Goal: Task Accomplishment & Management: Use online tool/utility

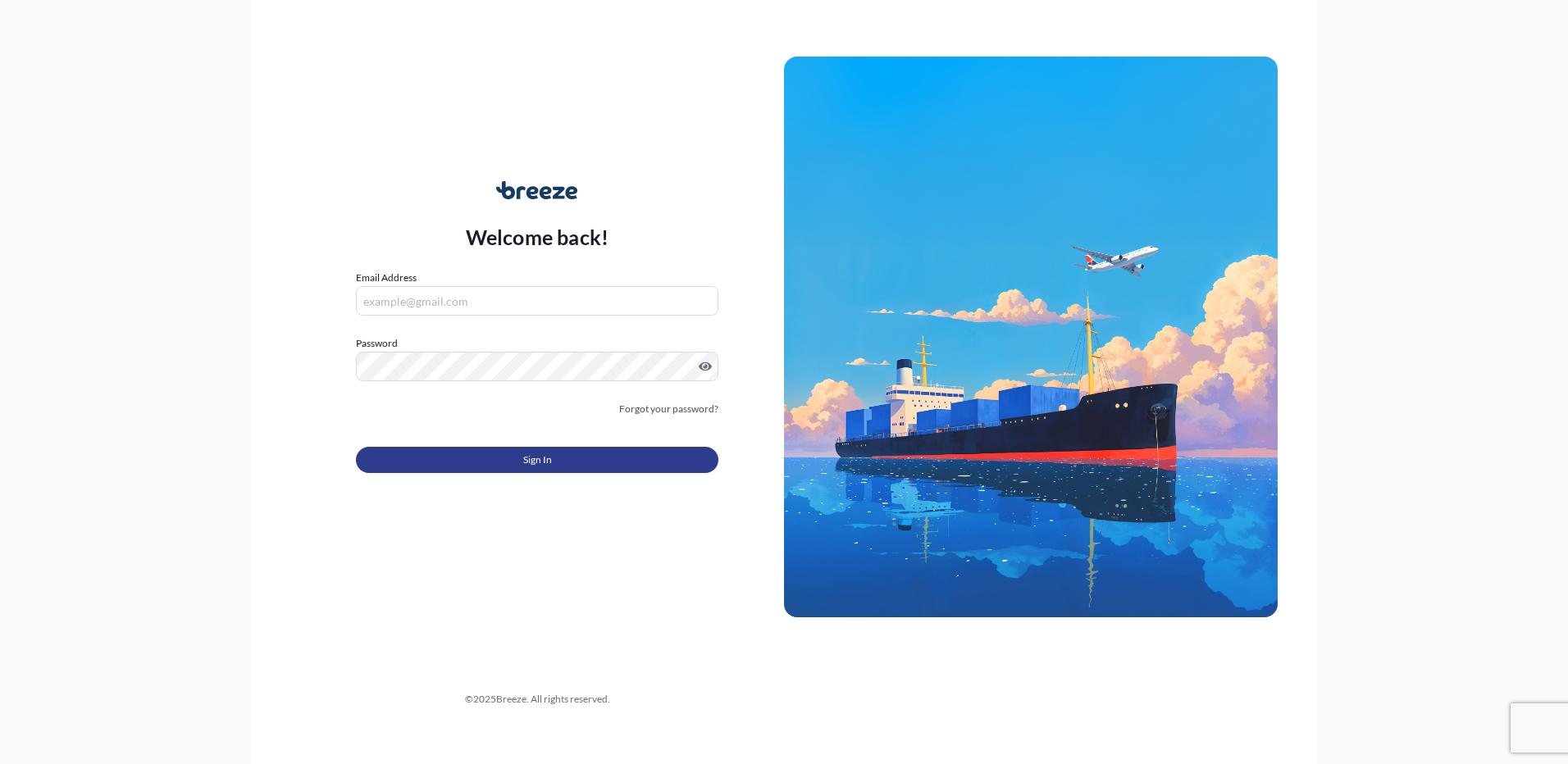
type input "[PERSON_NAME][EMAIL_ADDRESS][PERSON_NAME][DOMAIN_NAME]"
click at [495, 466] on button "Sign In" at bounding box center [537, 460] width 362 height 27
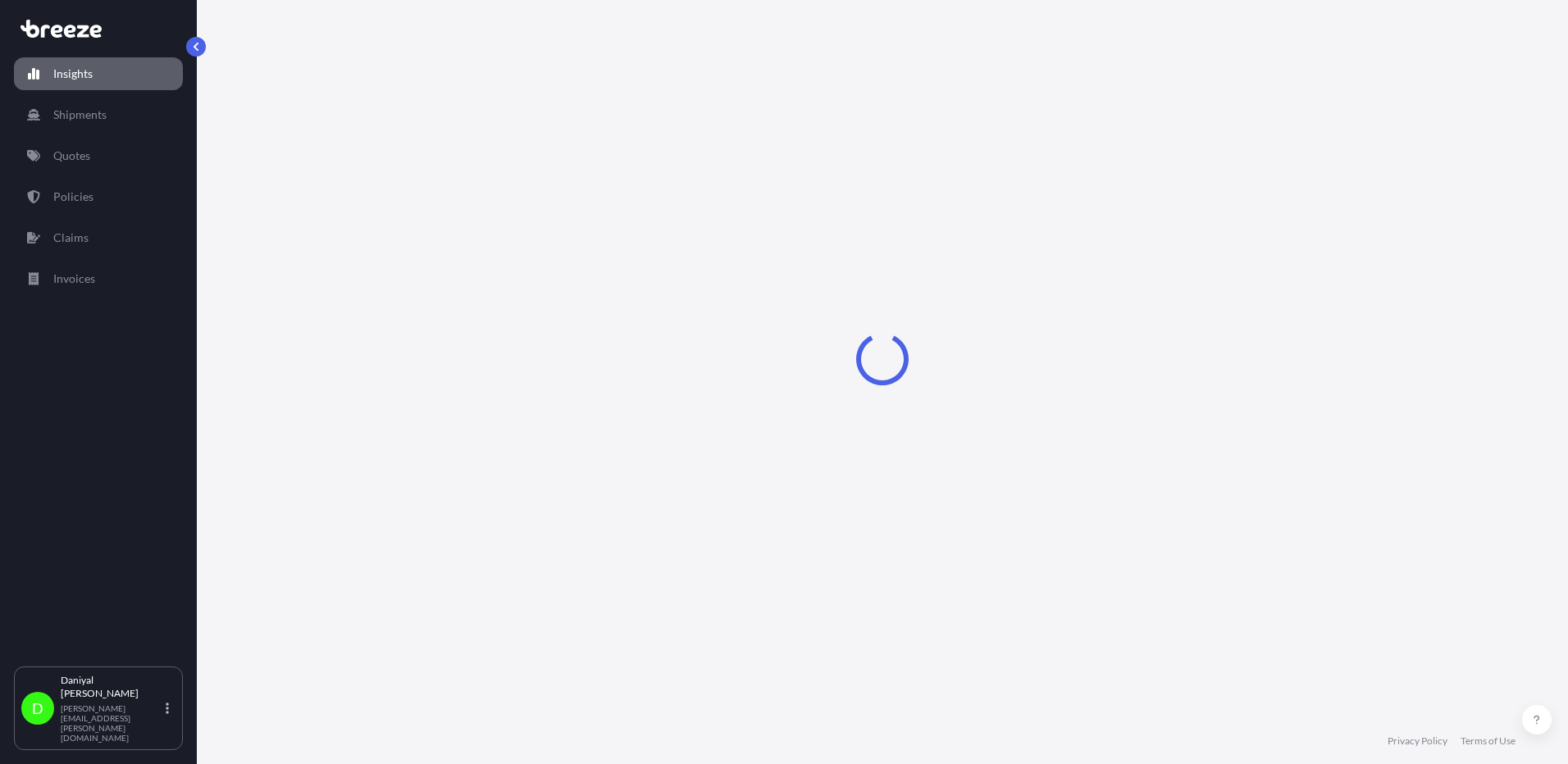
select select "2025"
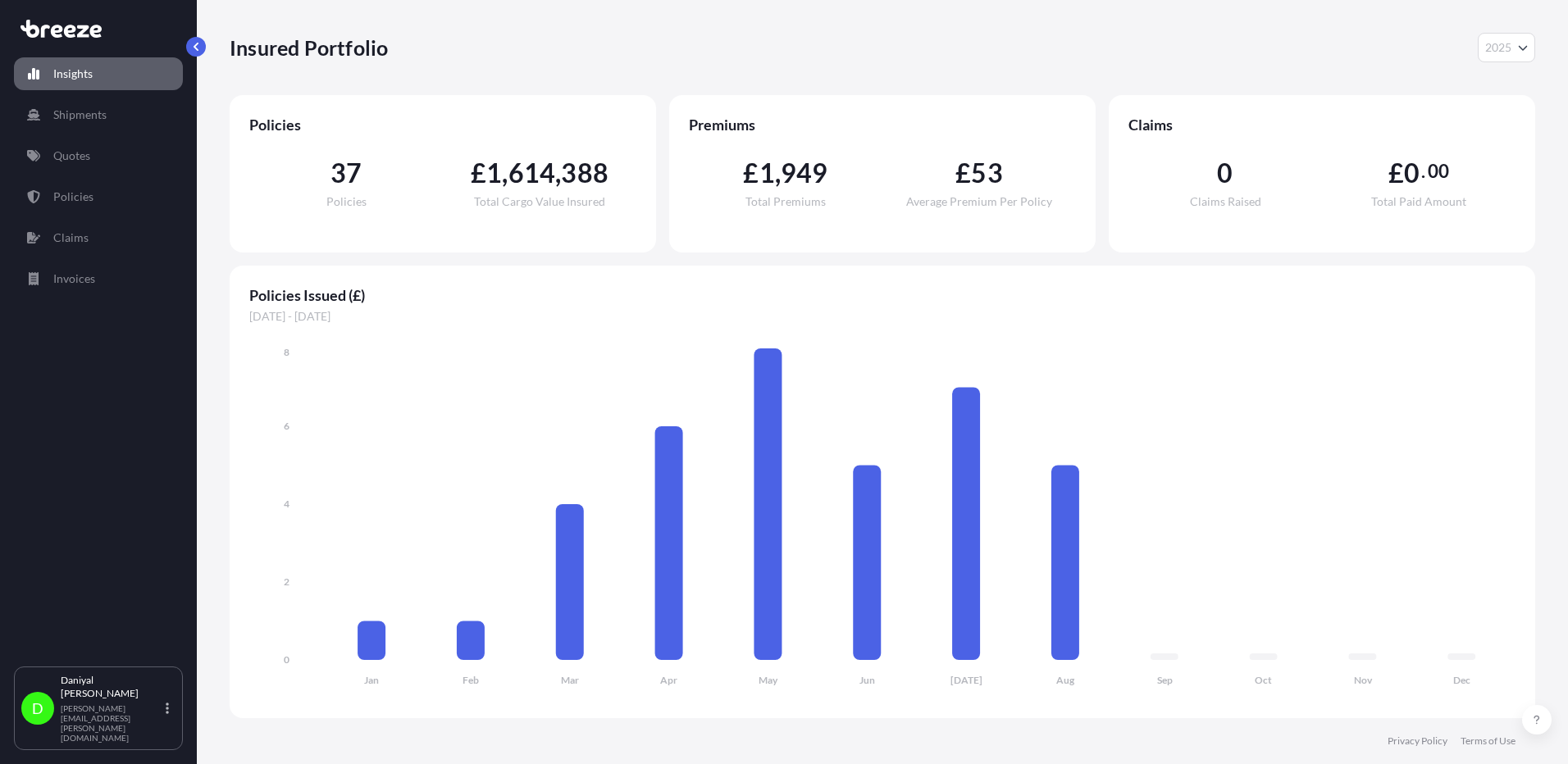
click at [103, 154] on link "Quotes" at bounding box center [98, 156] width 169 height 33
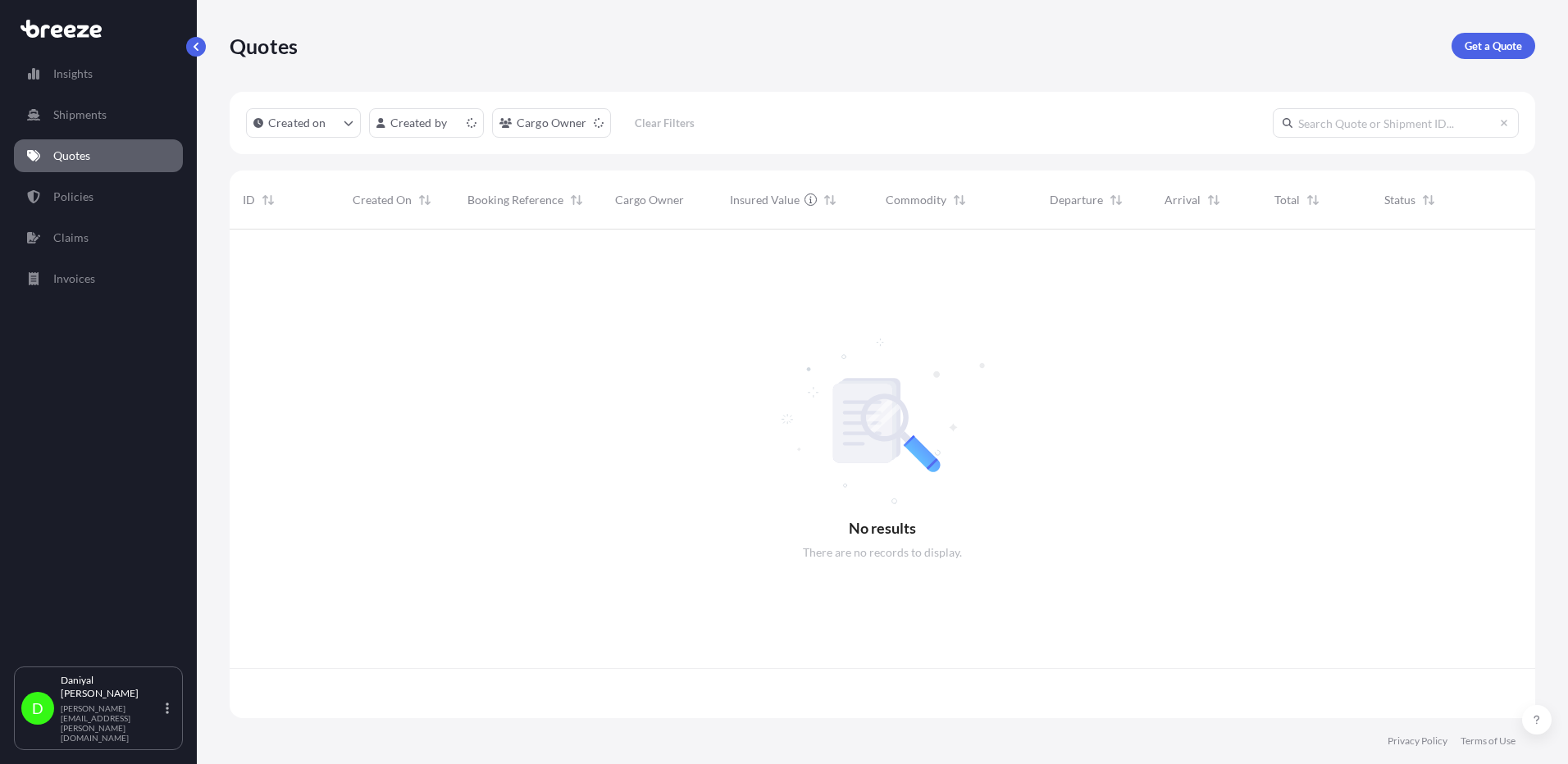
scroll to position [485, 1294]
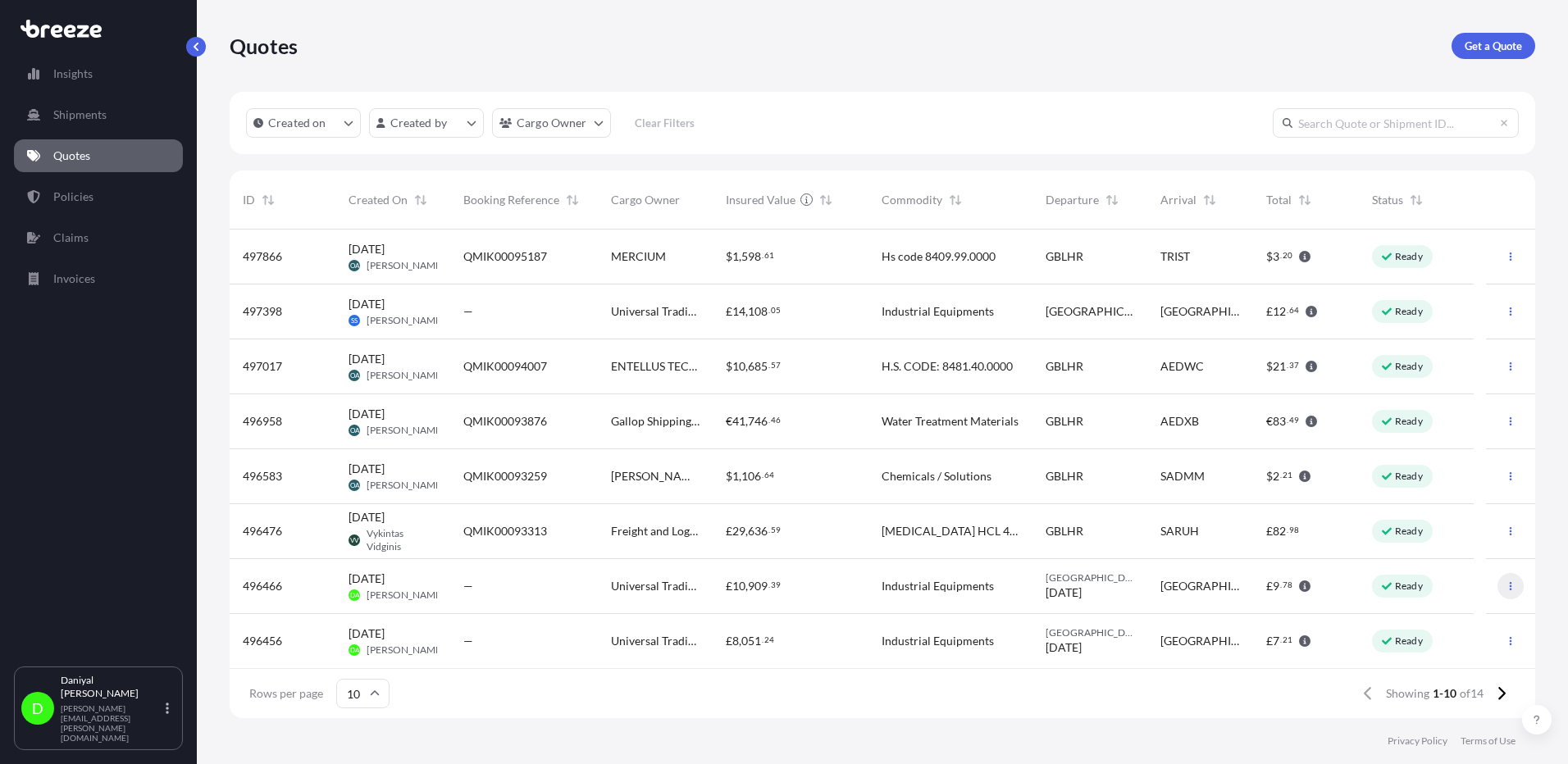
click at [1506, 582] on icon "button" at bounding box center [1510, 586] width 10 height 10
click at [1467, 626] on p "Duplicate quote" at bounding box center [1433, 619] width 82 height 17
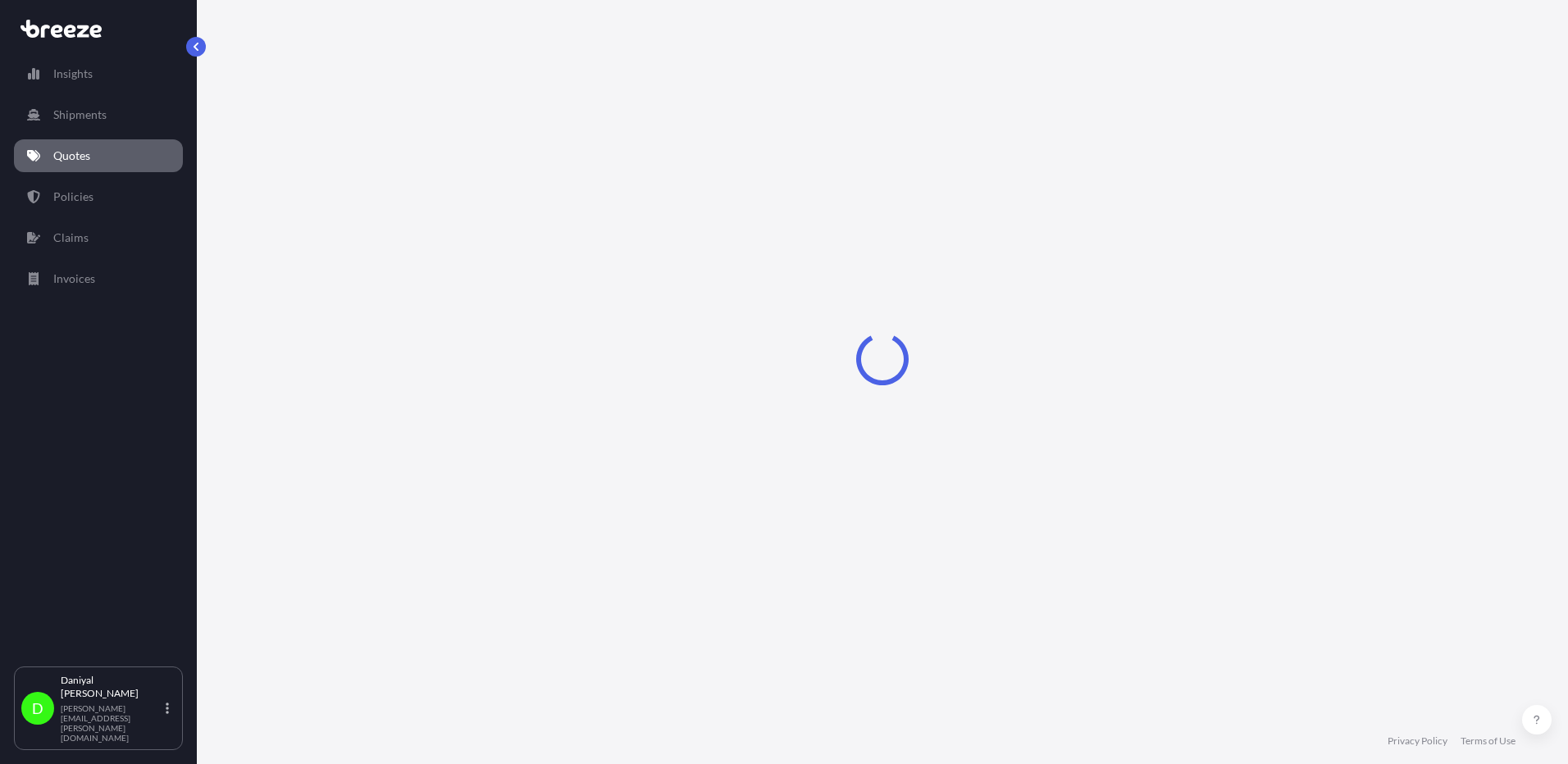
select select "Road"
select select "1"
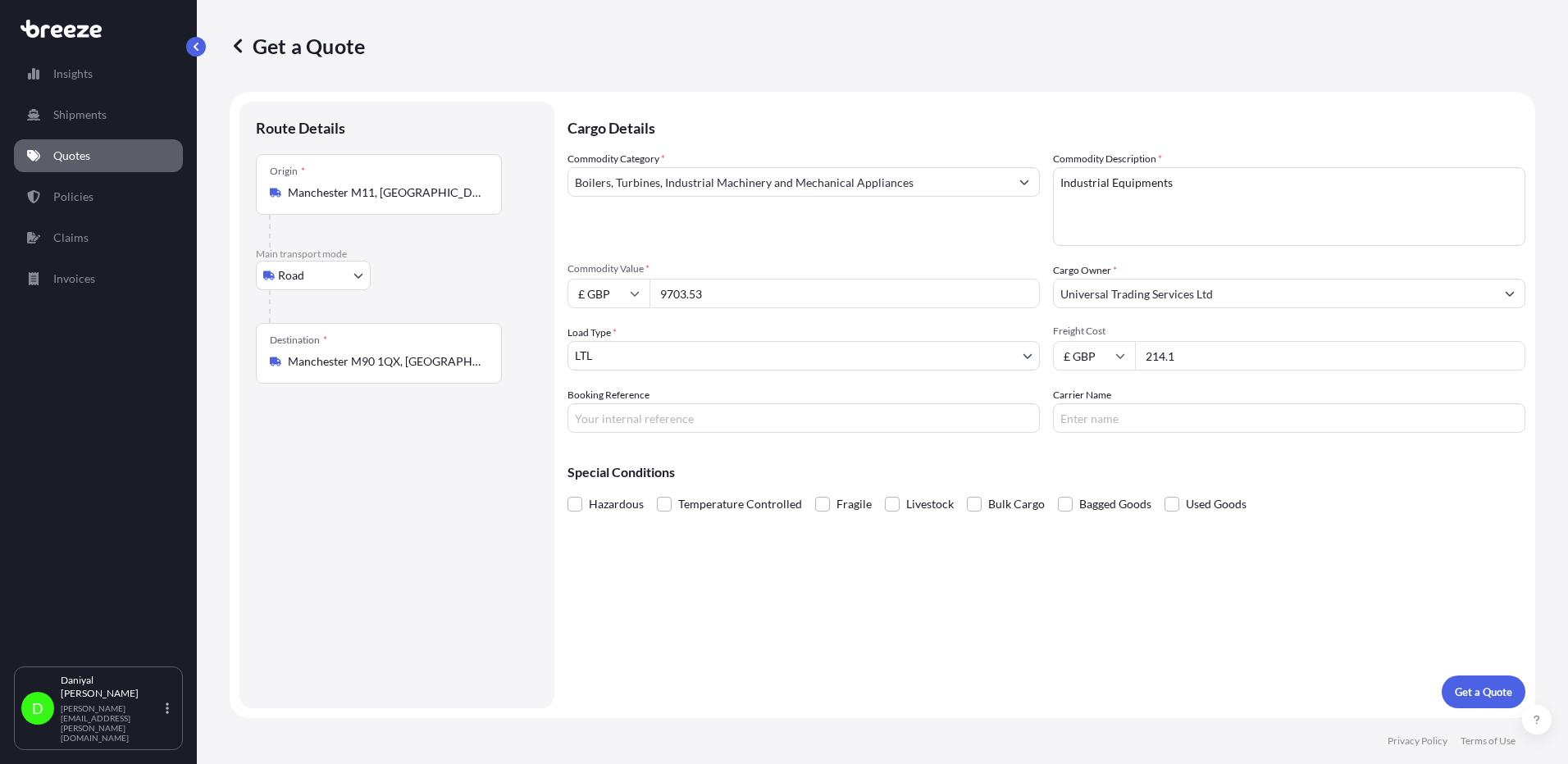
drag, startPoint x: 749, startPoint y: 295, endPoint x: 443, endPoint y: 272, distance: 306.9
click at [458, 274] on form "Route Details Place of loading Road Road Rail Origin * [GEOGRAPHIC_DATA] Main t…" at bounding box center [882, 404] width 1306 height 626
click at [443, 272] on div "Road Sea Air Road Rail" at bounding box center [397, 275] width 283 height 29
click at [716, 297] on input "9703.53" at bounding box center [845, 293] width 391 height 29
drag, startPoint x: 716, startPoint y: 297, endPoint x: 650, endPoint y: 297, distance: 66.0
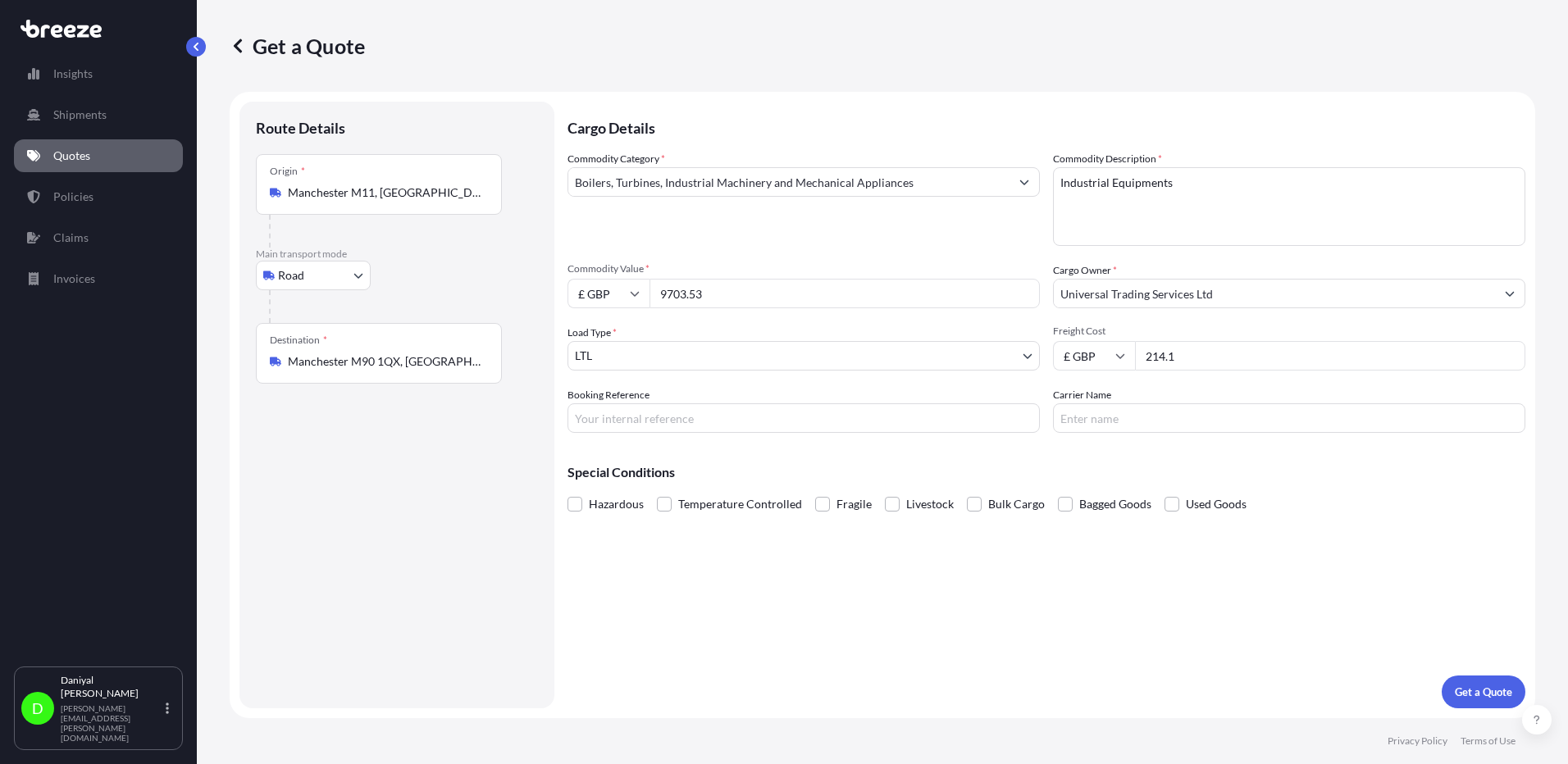
click at [650, 297] on input "9703.53" at bounding box center [845, 293] width 391 height 29
paste input "18963.61"
type input "18963.61"
drag, startPoint x: 1325, startPoint y: 349, endPoint x: 1195, endPoint y: 339, distance: 130.4
click at [1195, 339] on div "Freight Cost £ GBP 214.1" at bounding box center [1289, 348] width 473 height 46
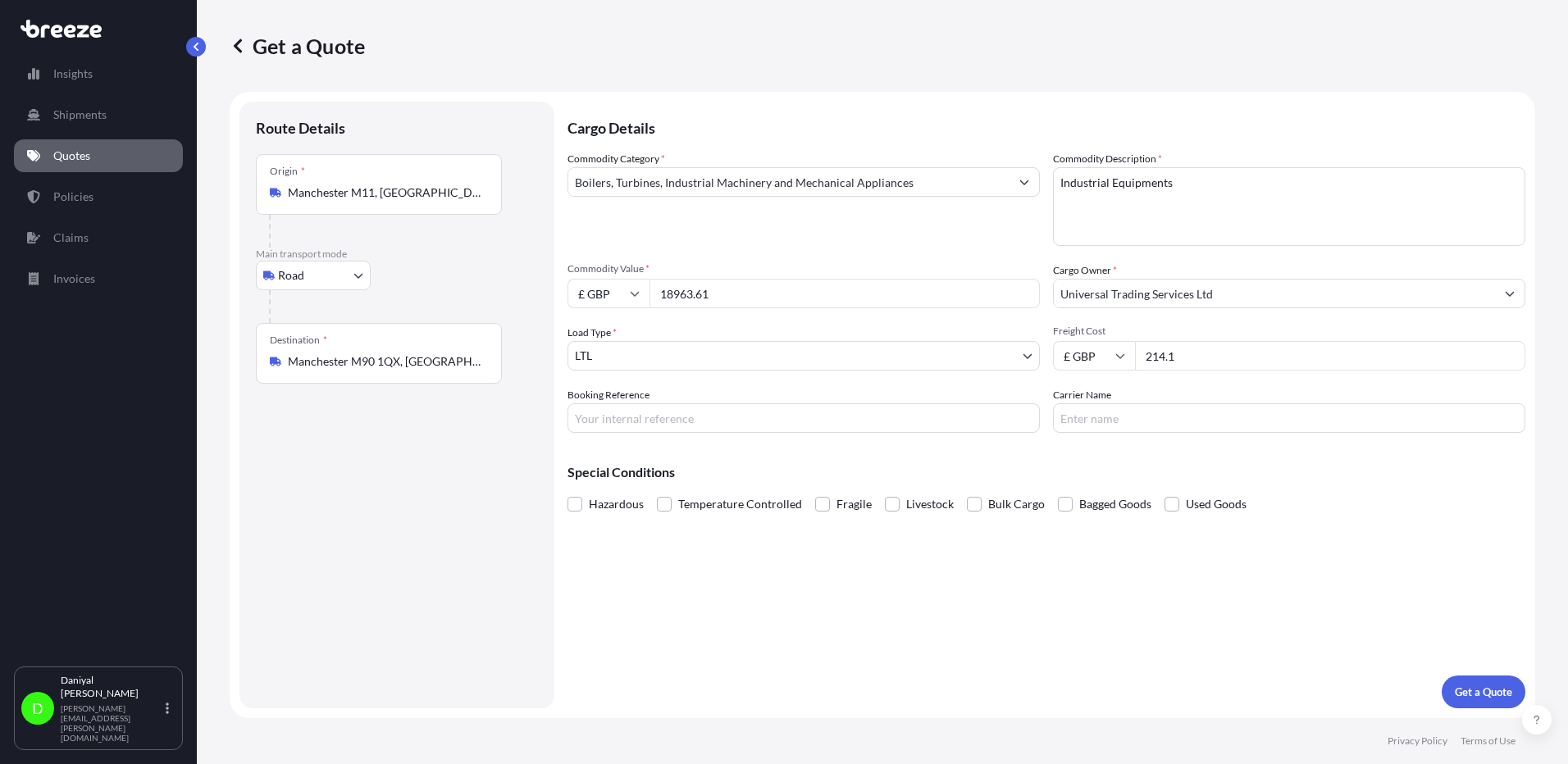
drag, startPoint x: 1143, startPoint y: 346, endPoint x: 1118, endPoint y: 346, distance: 25.0
click at [1118, 346] on div "£ GBP 214.1" at bounding box center [1289, 356] width 473 height 29
click at [1118, 346] on input "£ GBP" at bounding box center [1094, 356] width 82 height 29
click at [1281, 350] on input "214.1" at bounding box center [1330, 356] width 391 height 29
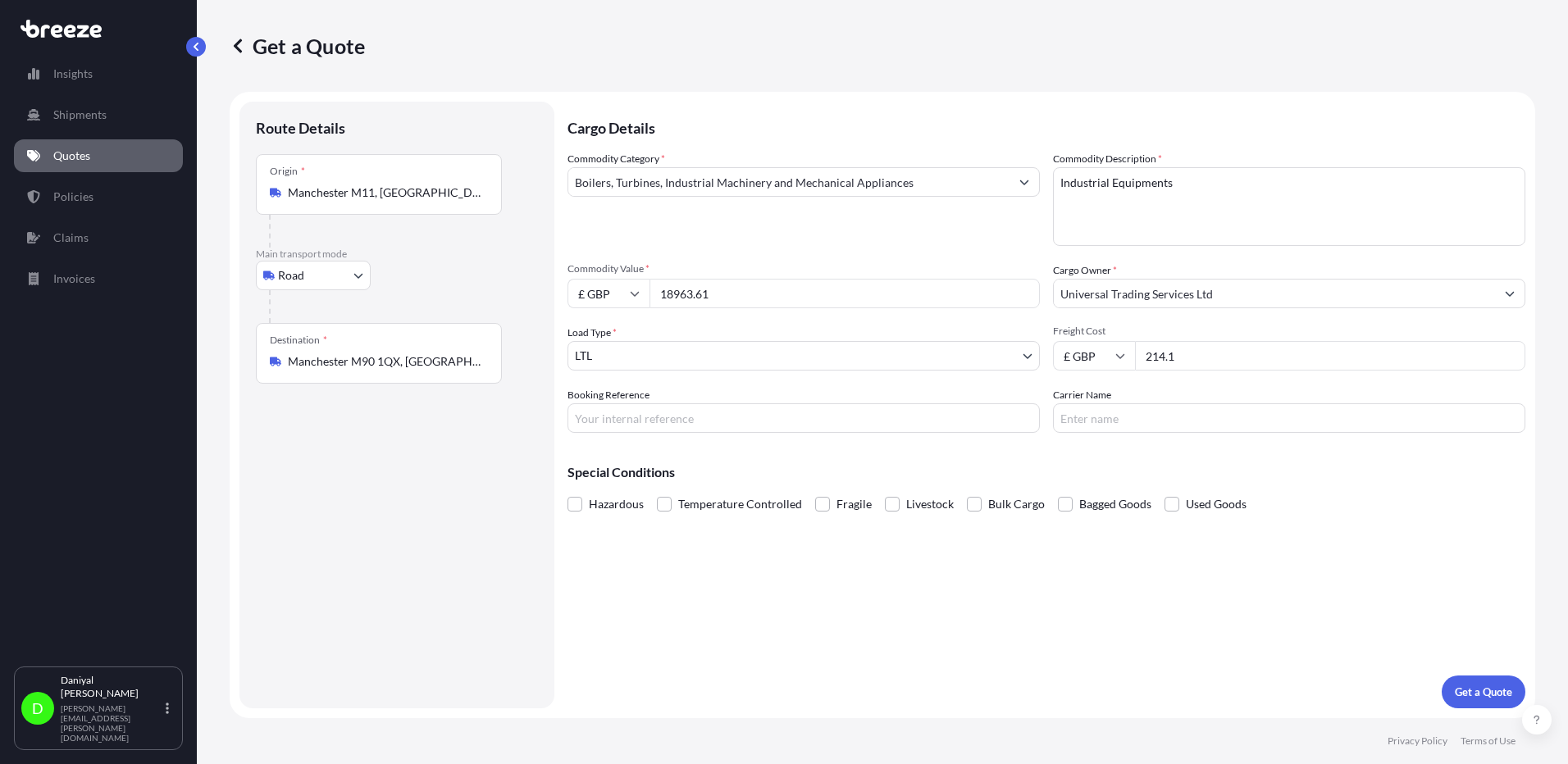
click at [1281, 350] on input "214.1" at bounding box center [1330, 356] width 391 height 29
type input "350"
click at [1477, 717] on form "Route Details Place of loading Road Road Rail Origin * [GEOGRAPHIC_DATA] Main t…" at bounding box center [882, 404] width 1306 height 626
click at [1483, 708] on button "Get a Quote" at bounding box center [1484, 692] width 83 height 33
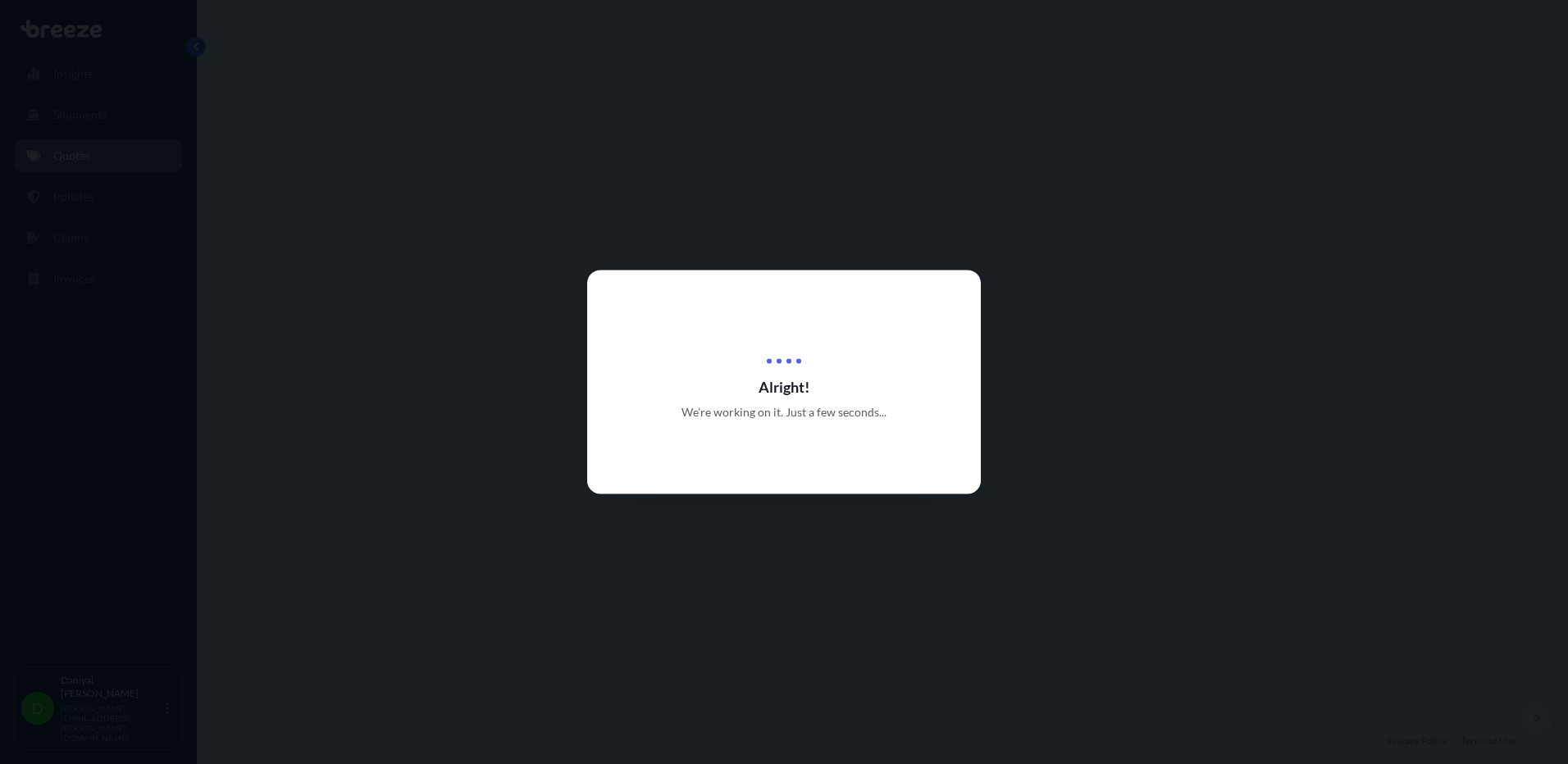
select select "Road"
select select "1"
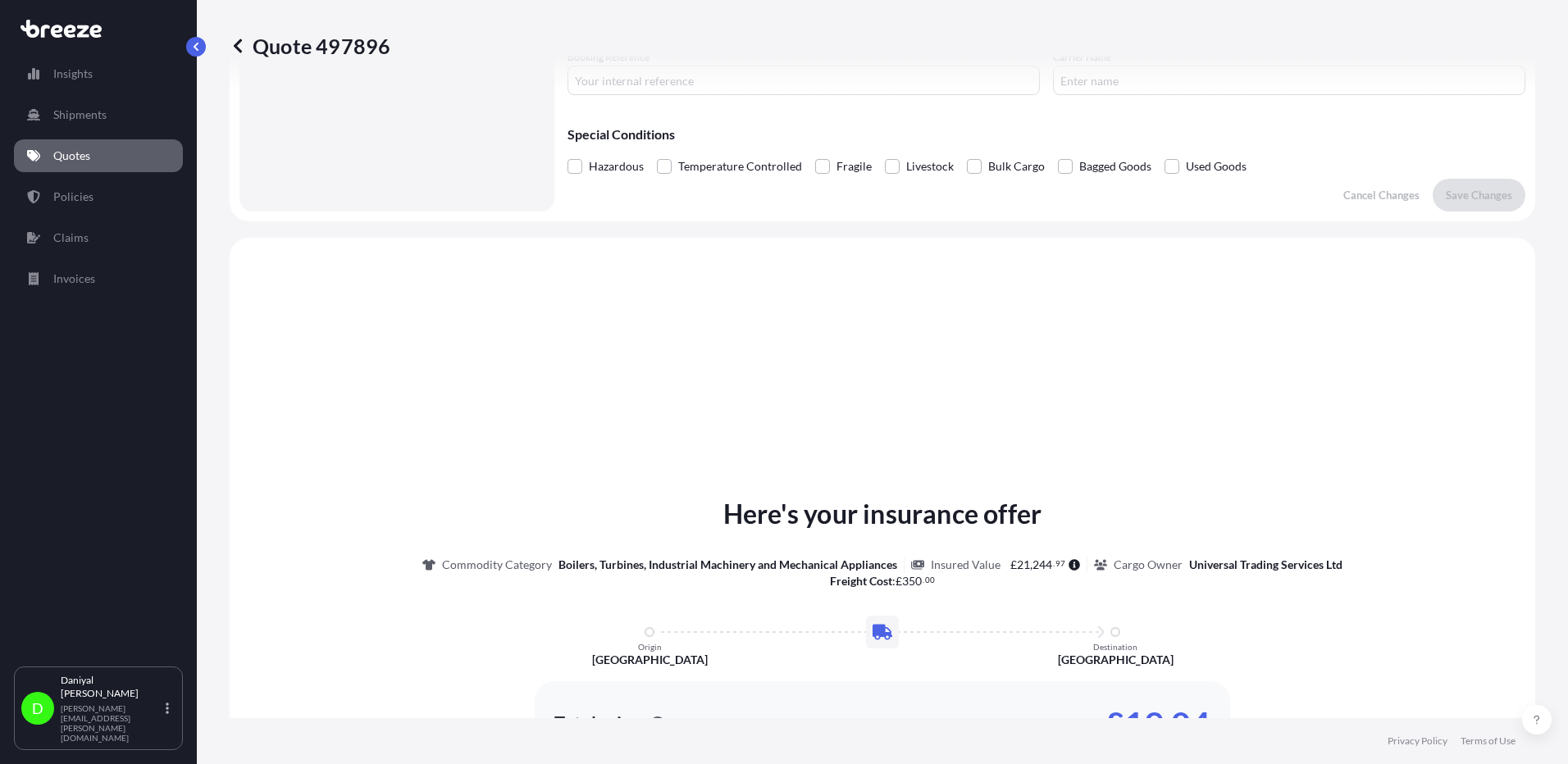
scroll to position [493, 0]
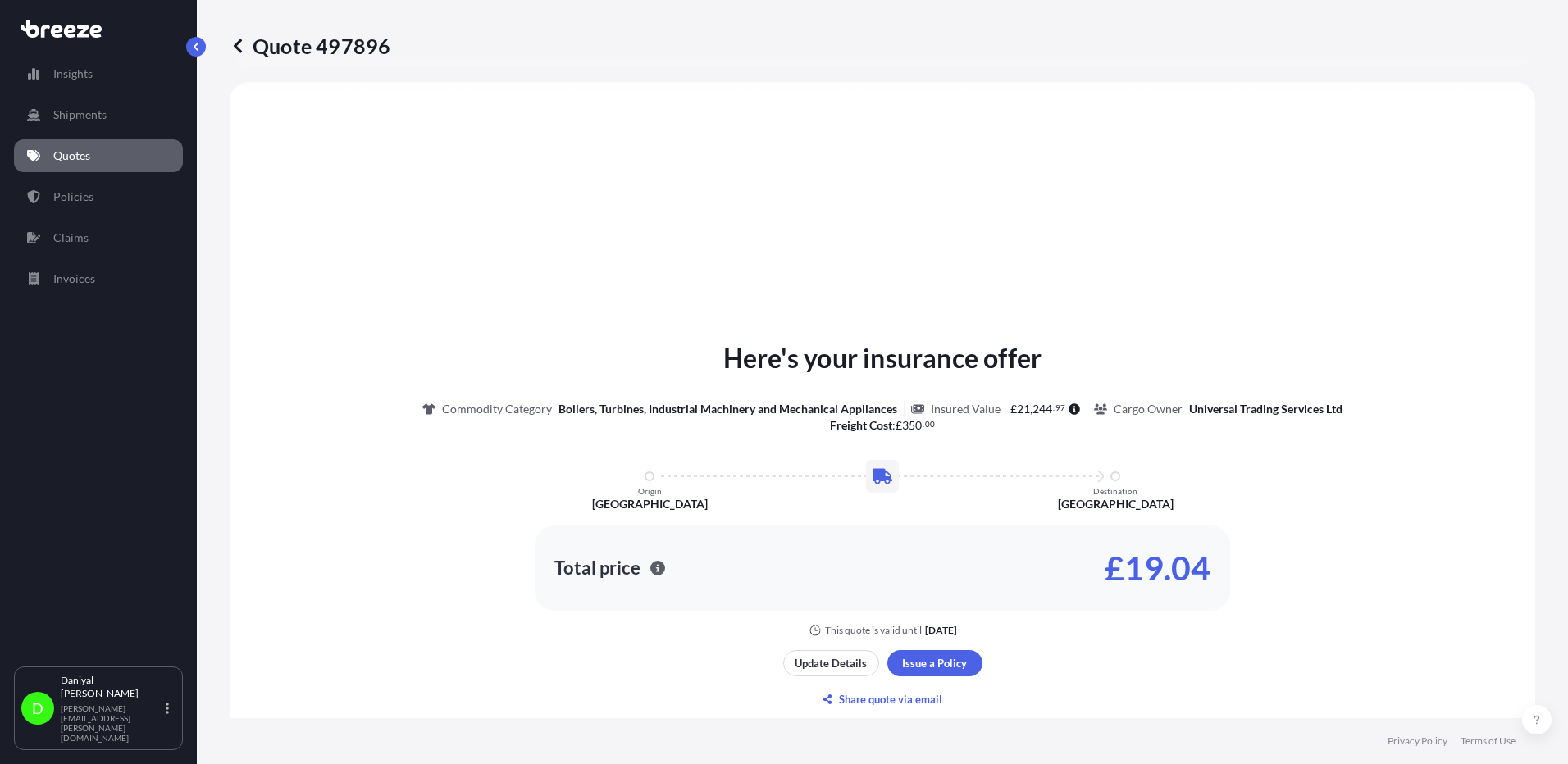
click at [80, 159] on p "Quotes" at bounding box center [72, 156] width 37 height 17
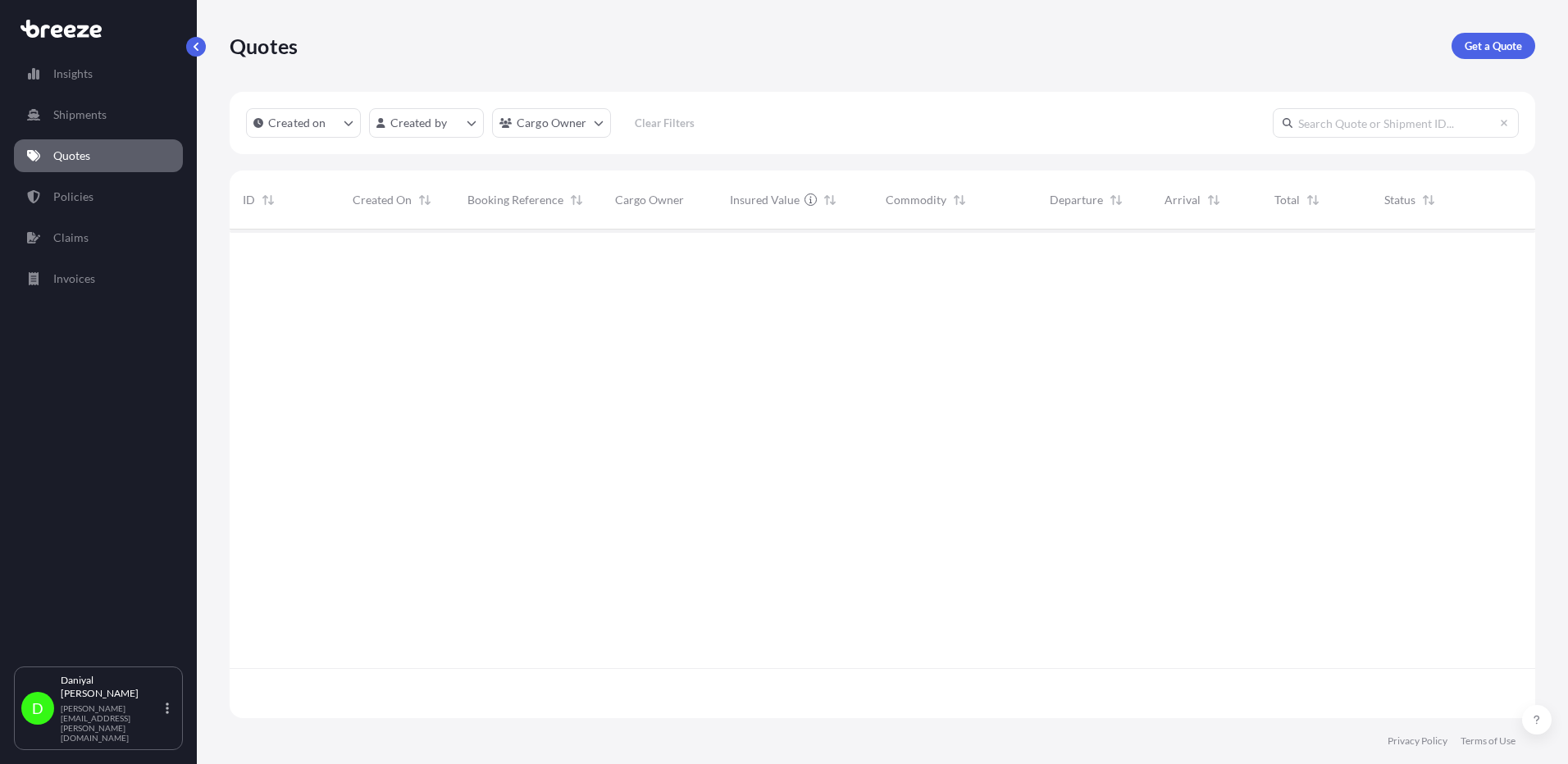
scroll to position [485, 1294]
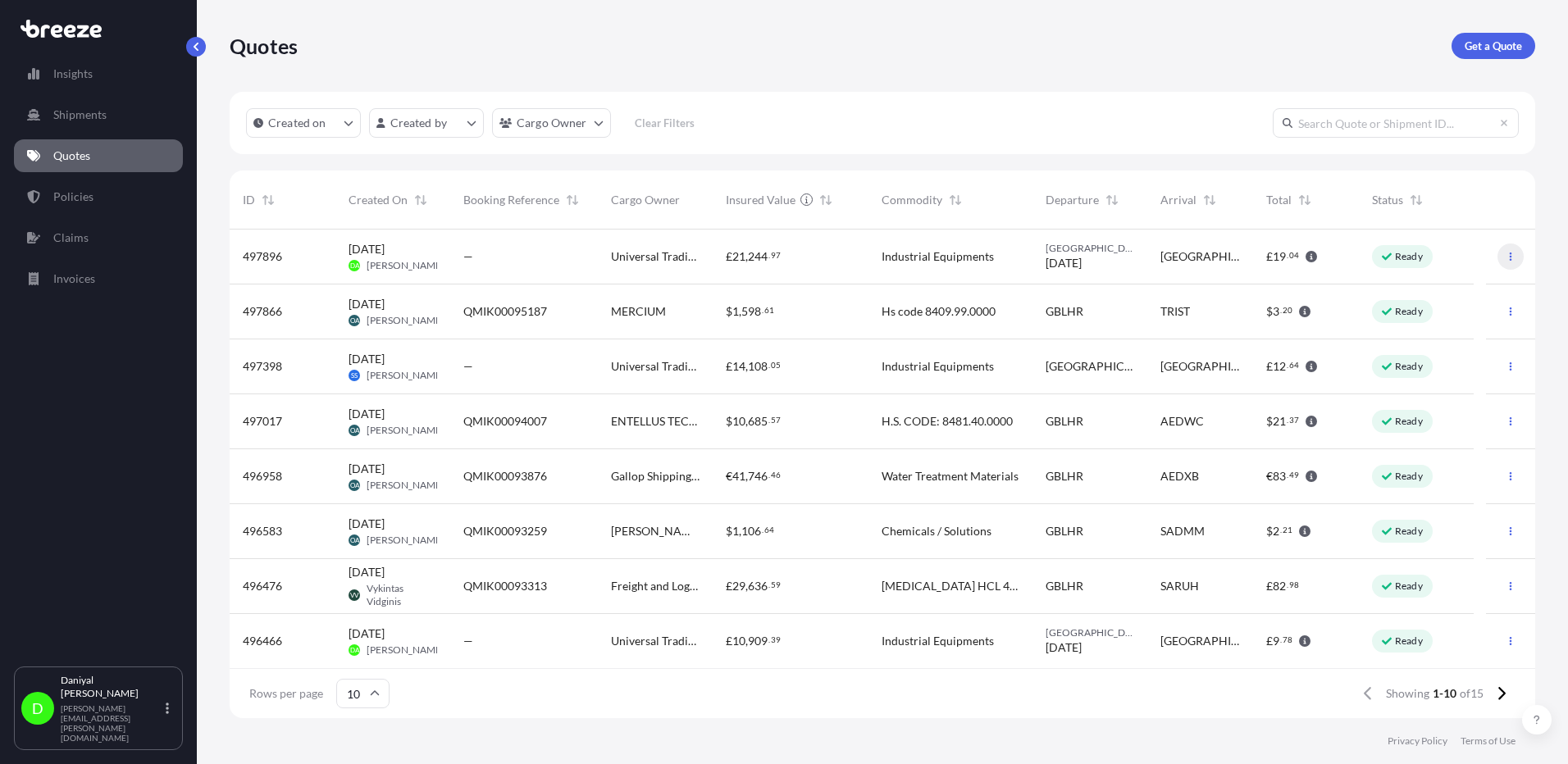
click at [1506, 256] on icon "button" at bounding box center [1510, 256] width 10 height 10
click at [1482, 271] on link "Edit quote" at bounding box center [1426, 260] width 125 height 27
select select "Road"
select select "1"
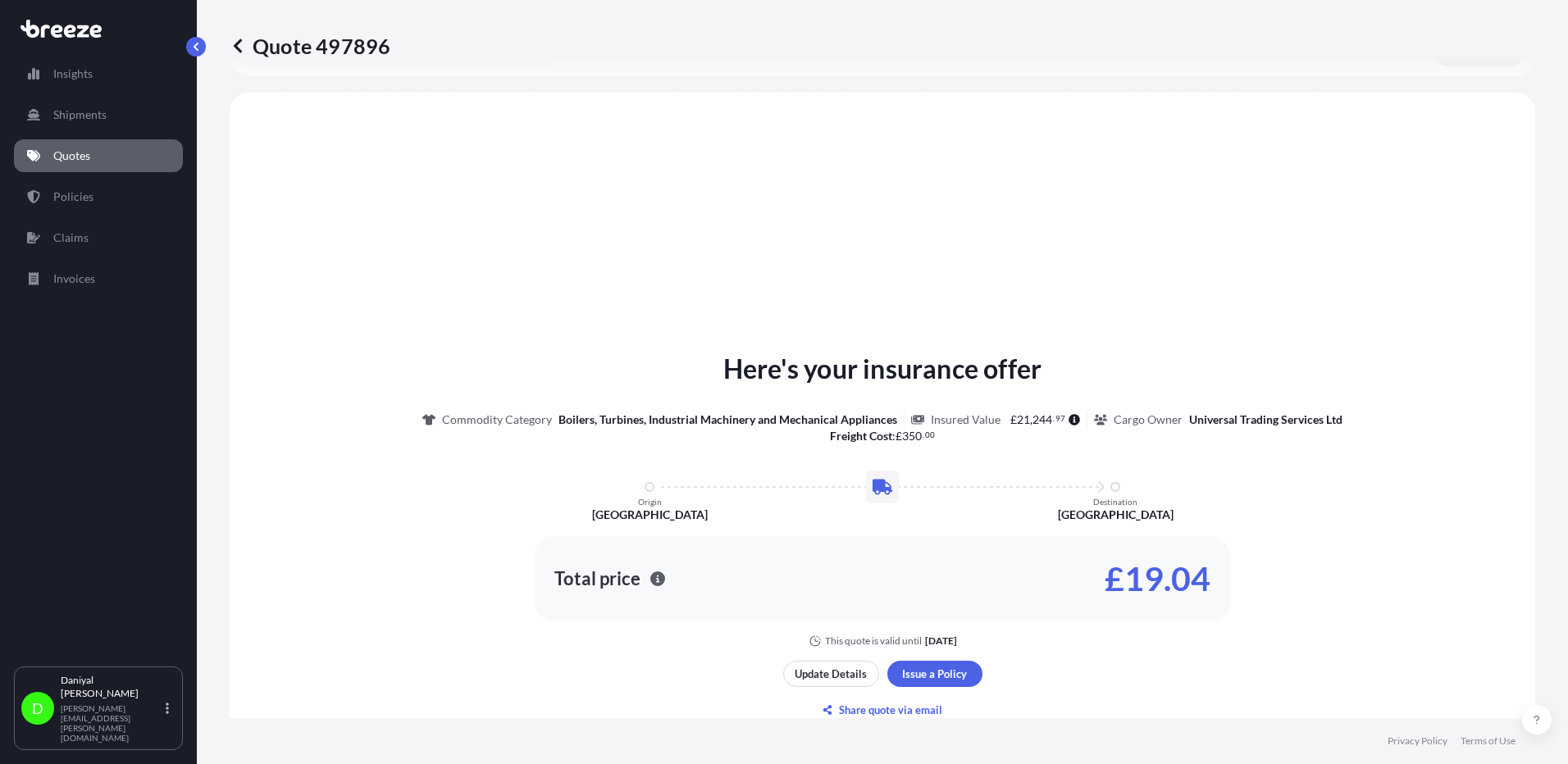
scroll to position [493, 0]
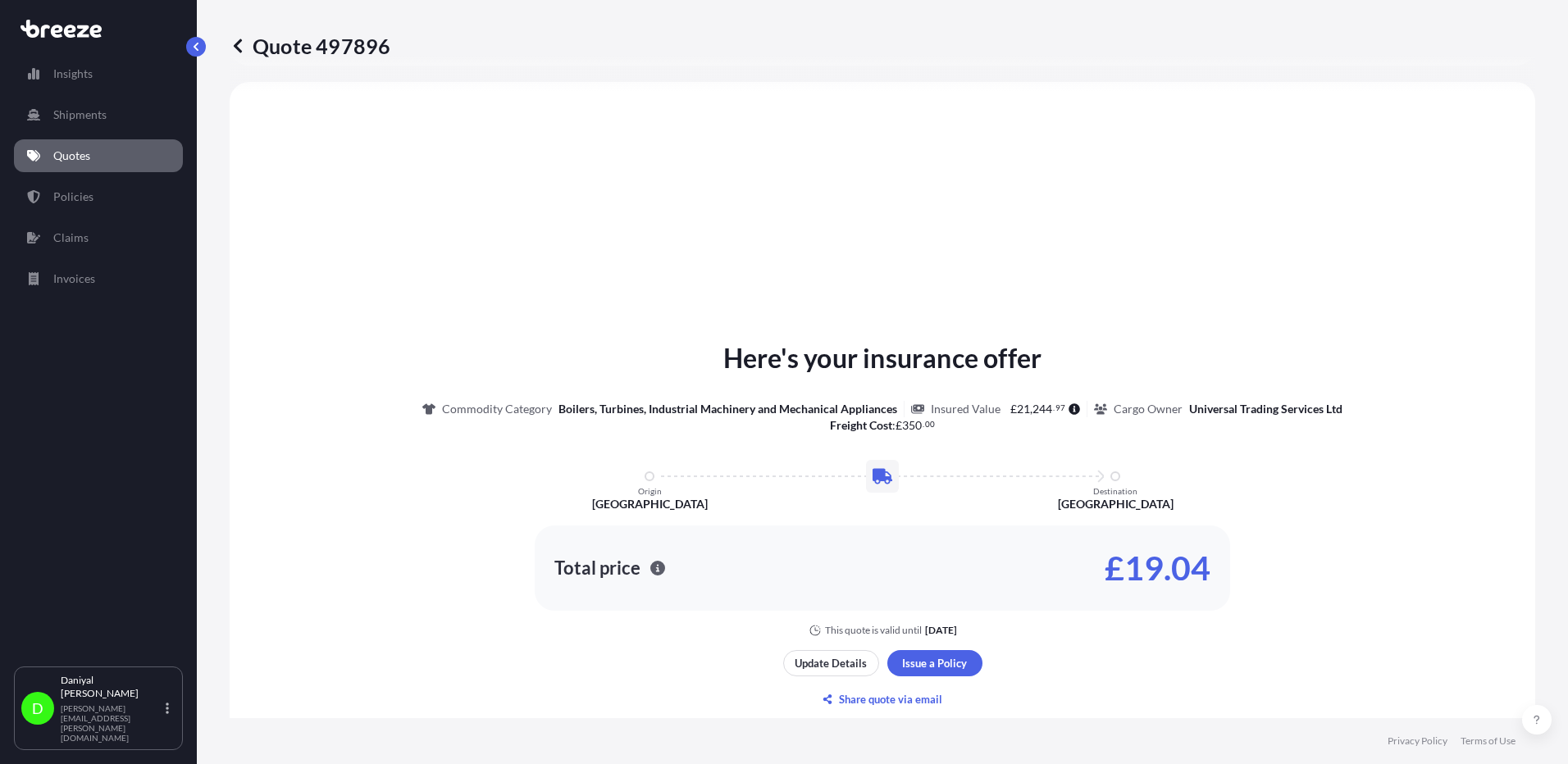
click at [82, 149] on p "Quotes" at bounding box center [72, 156] width 37 height 17
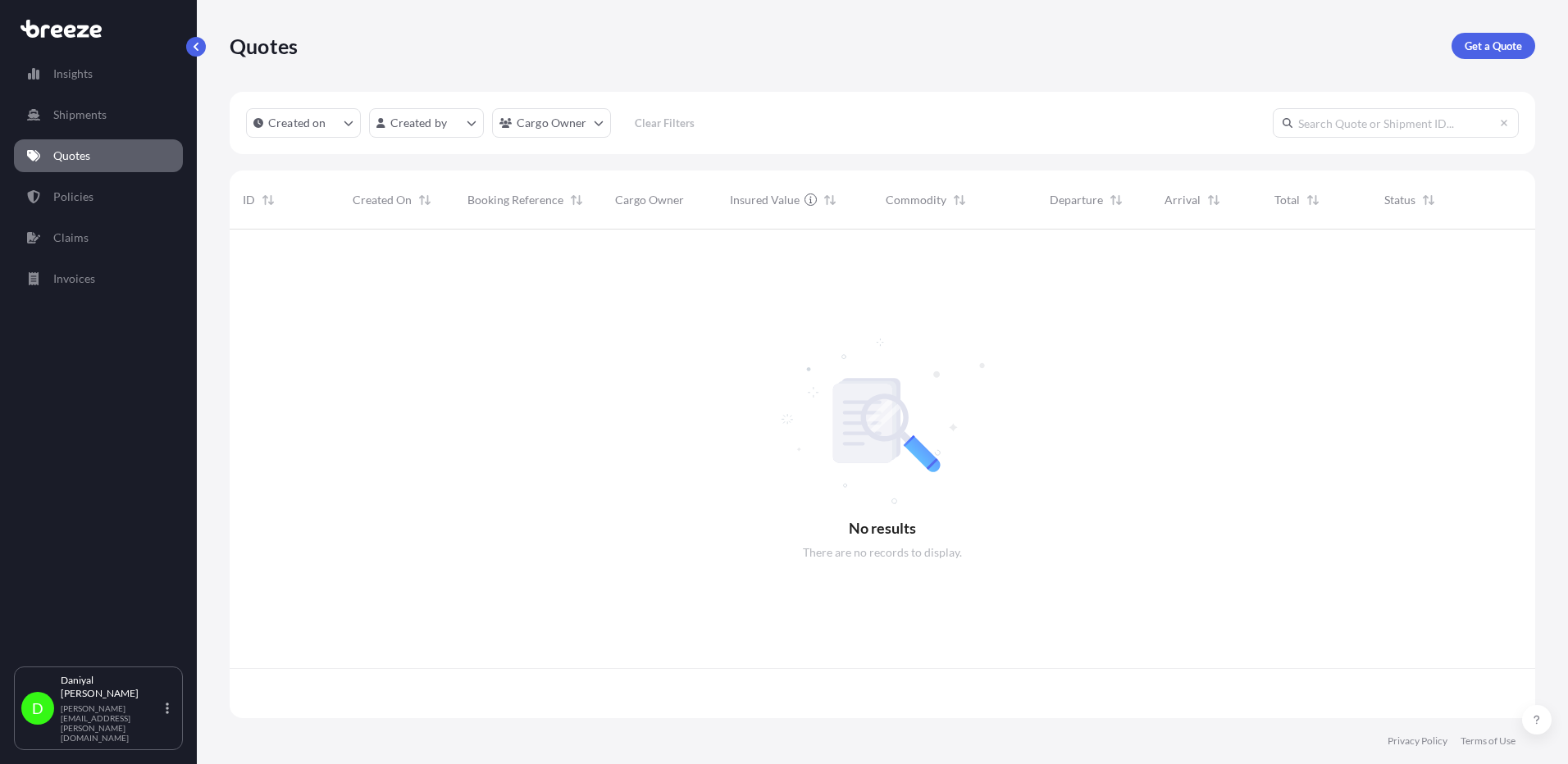
scroll to position [485, 1294]
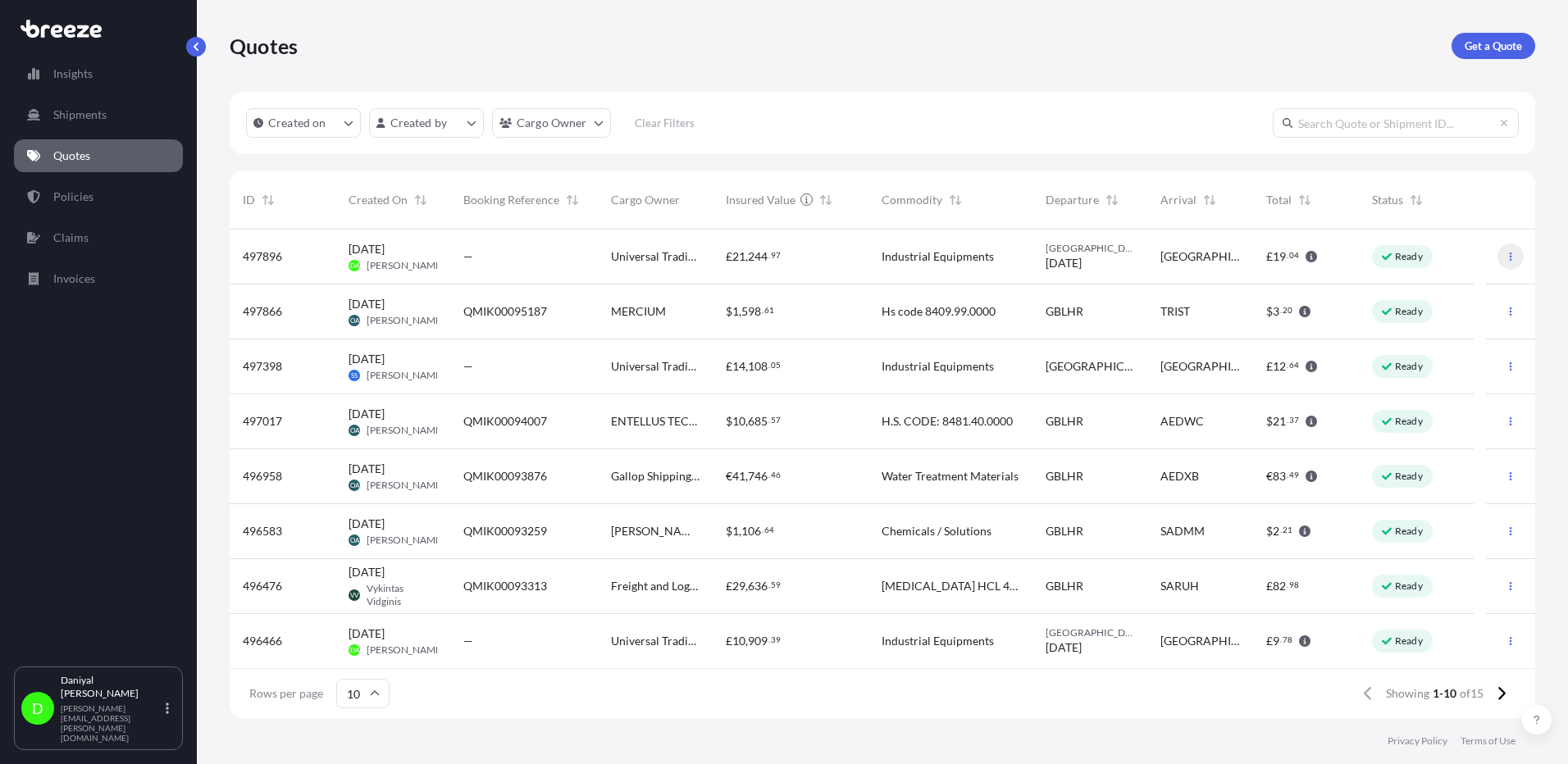
click at [1506, 252] on icon "button" at bounding box center [1510, 256] width 10 height 10
click at [1472, 280] on link "Duplicate quote" at bounding box center [1426, 289] width 125 height 27
select select "Road"
select select "1"
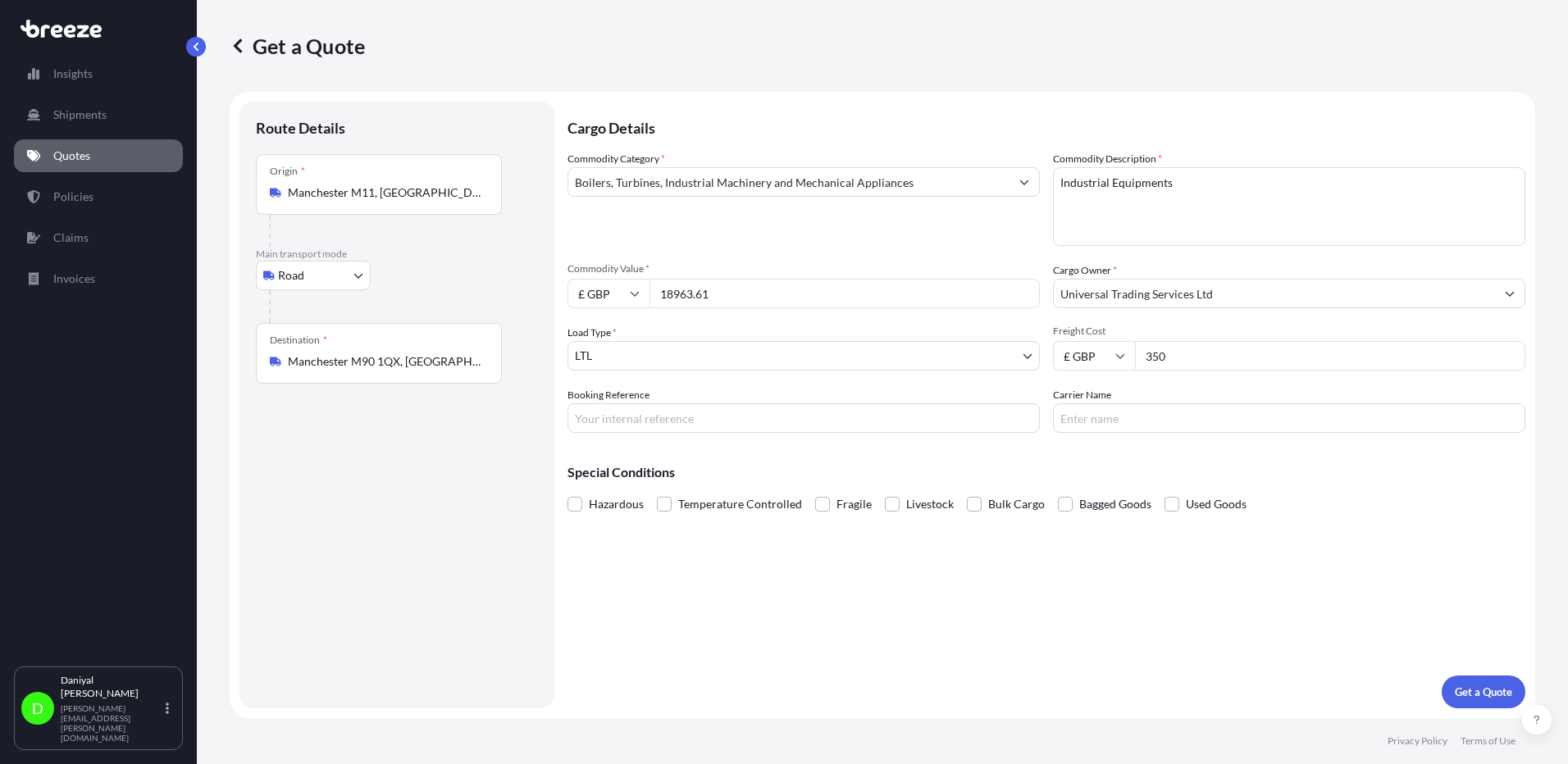
click at [763, 281] on input "18963.61" at bounding box center [845, 293] width 391 height 29
paste input "995.46"
type input "1995.46"
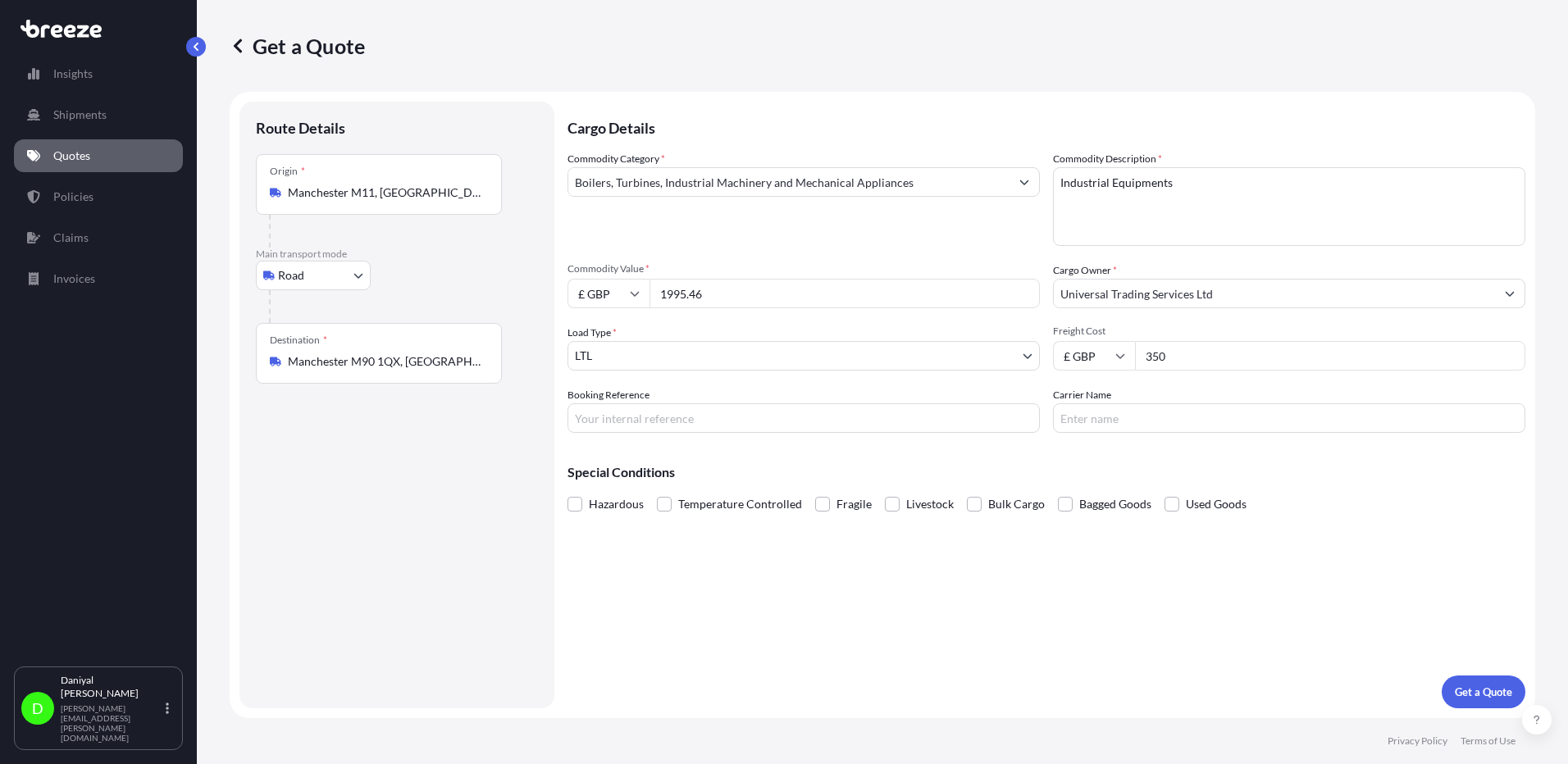
click at [796, 225] on div "Commodity Category * Boilers, Turbines, Industrial Machinery and Mechanical App…" at bounding box center [804, 198] width 473 height 95
drag, startPoint x: 1307, startPoint y: 360, endPoint x: 856, endPoint y: 360, distance: 451.0
click at [856, 360] on div "Commodity Category * Boilers, Turbines, Industrial Machinery and Mechanical App…" at bounding box center [1047, 292] width 958 height 282
type input "181.50"
click at [1497, 689] on p "Get a Quote" at bounding box center [1484, 692] width 58 height 17
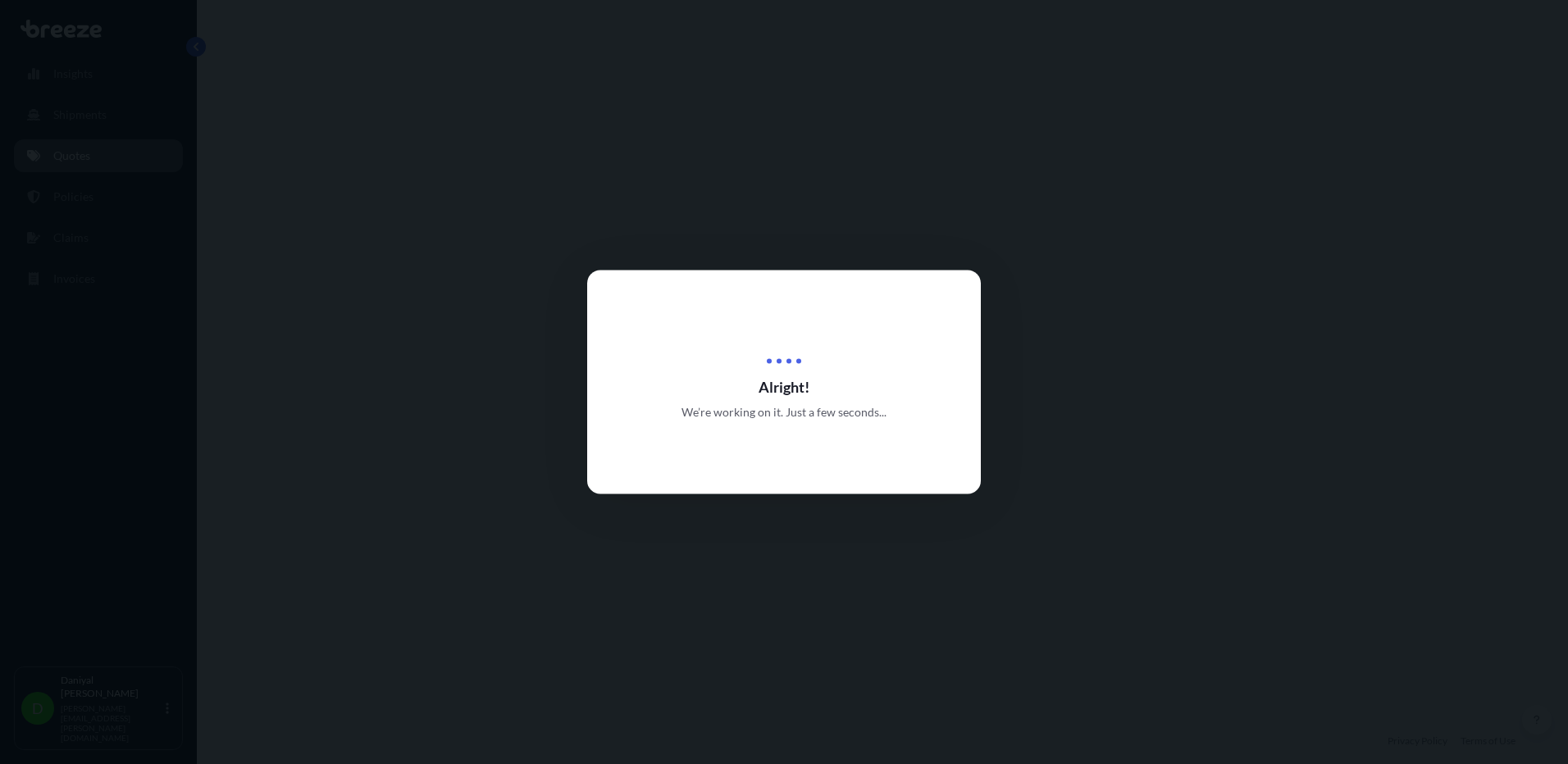
select select "Road"
select select "1"
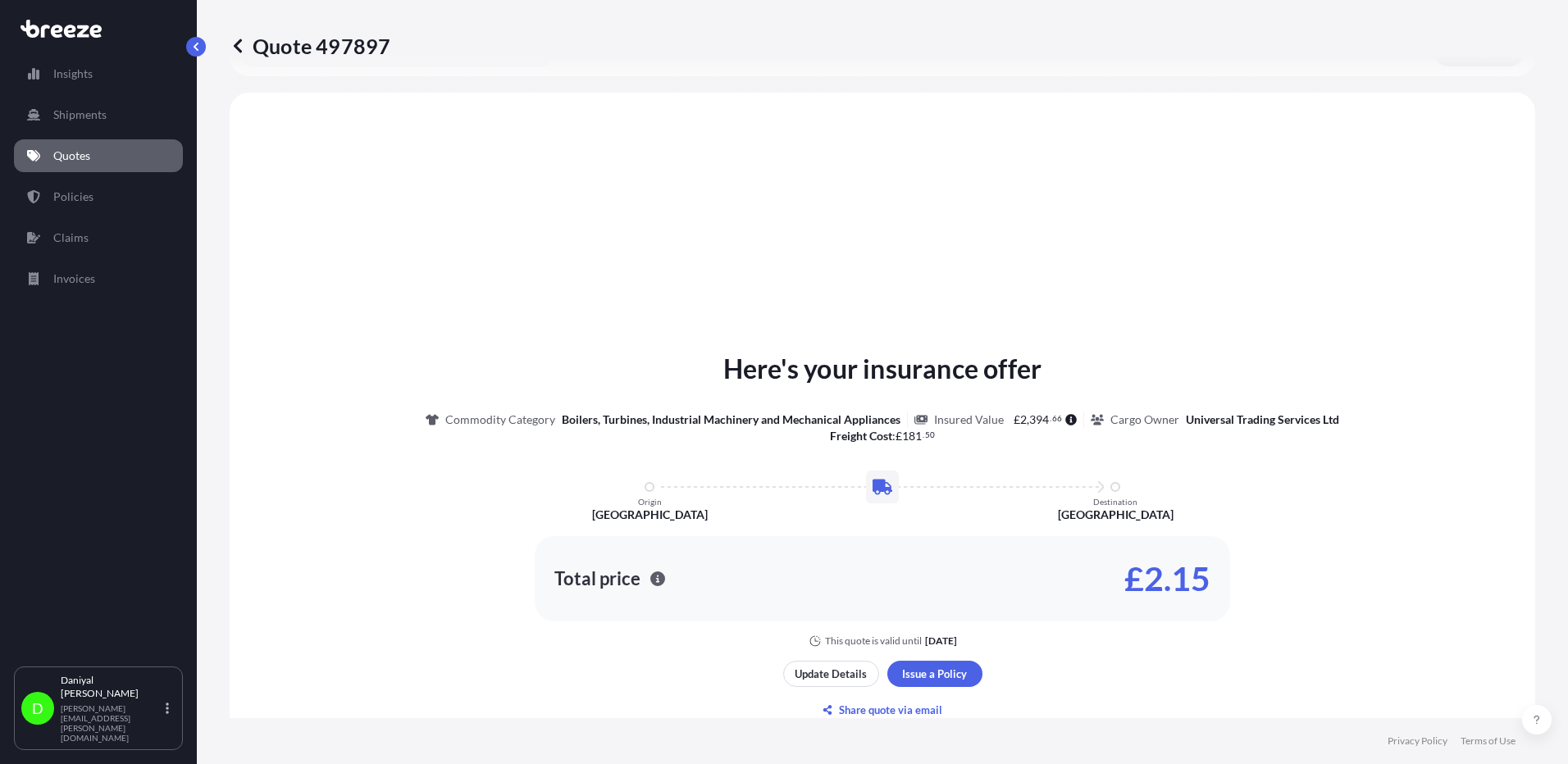
scroll to position [493, 0]
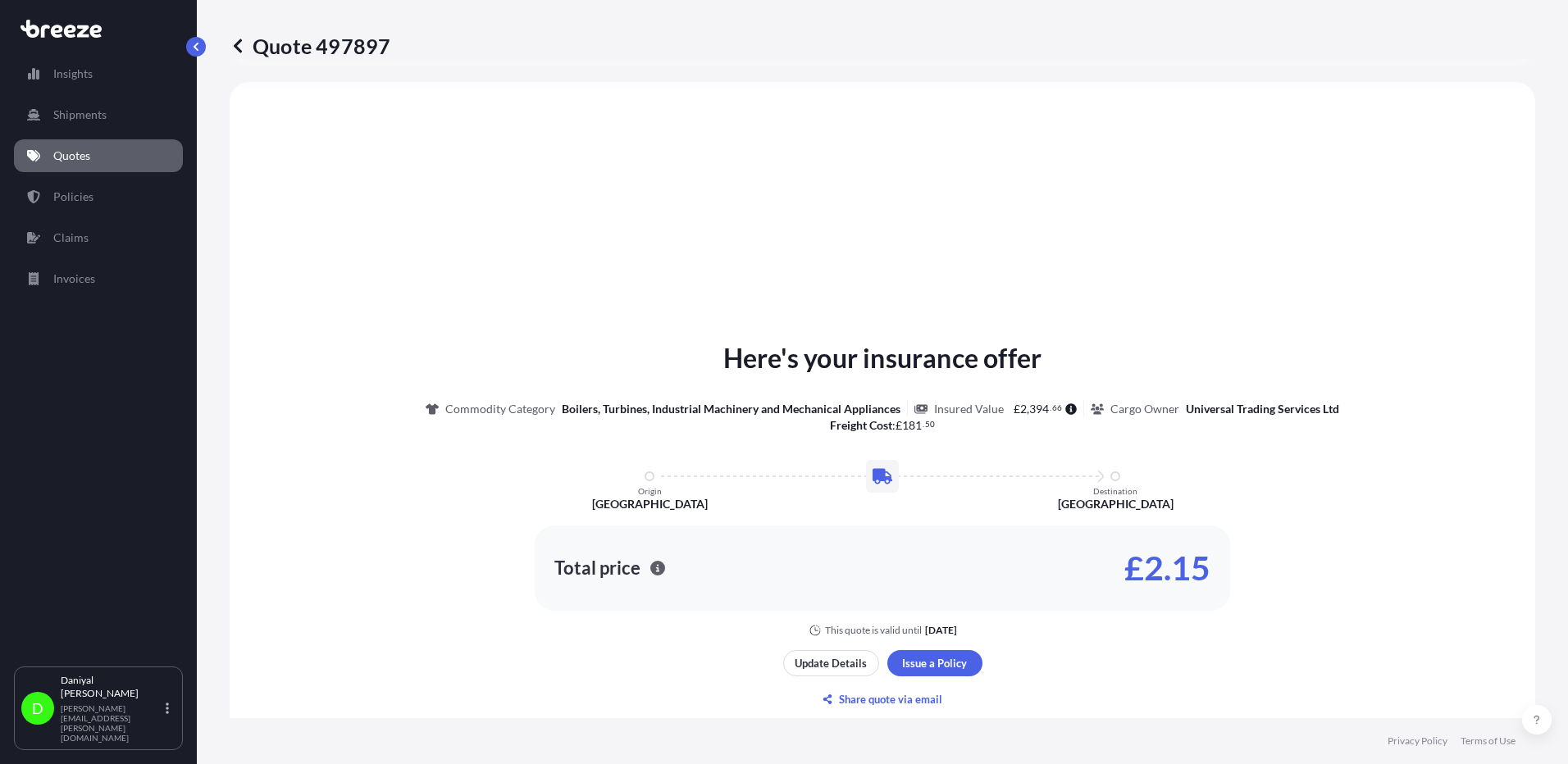
drag, startPoint x: 1054, startPoint y: 264, endPoint x: 1133, endPoint y: 240, distance: 82.6
click at [1133, 240] on div "Here's your insurance offer Commodity Category Boilers, Turbines, Industrial Ma…" at bounding box center [882, 525] width 1260 height 841
